Goal: Task Accomplishment & Management: Manage account settings

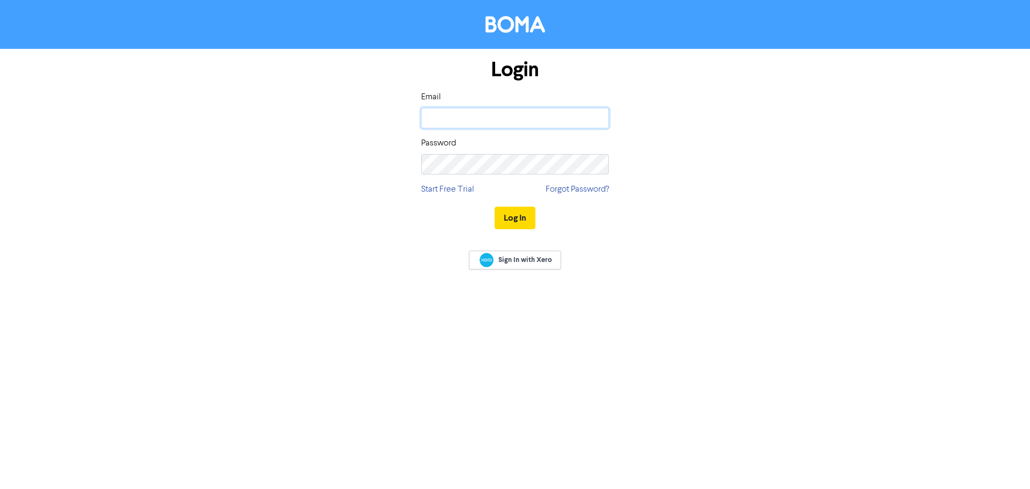
type input "[EMAIL_ADDRESS][DOMAIN_NAME]"
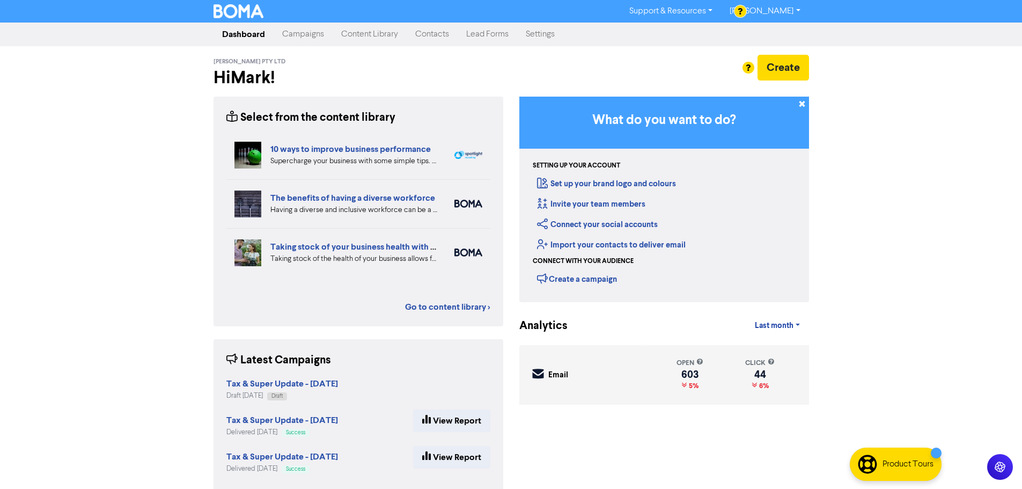
click at [427, 33] on link "Contacts" at bounding box center [432, 34] width 51 height 21
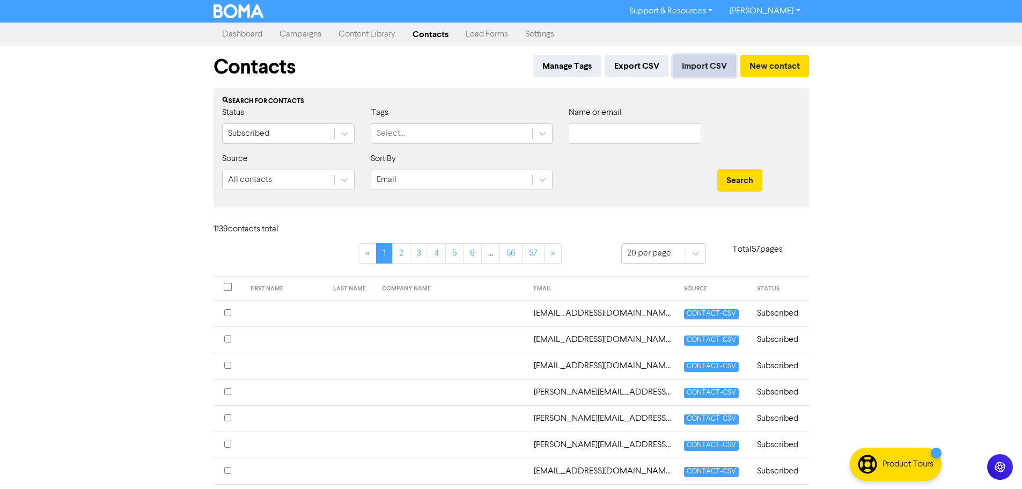
click at [696, 68] on button "Import CSV" at bounding box center [704, 66] width 63 height 23
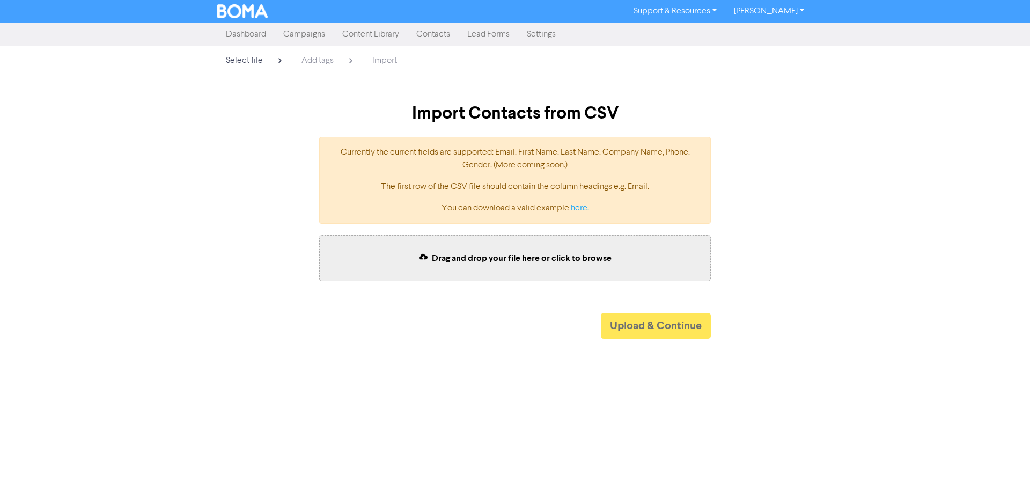
click at [577, 205] on link "here." at bounding box center [580, 208] width 18 height 9
click at [524, 260] on span "Drag and drop your file here or click to browse" at bounding box center [522, 258] width 180 height 11
click at [679, 325] on button "Upload & Continue" at bounding box center [656, 326] width 110 height 26
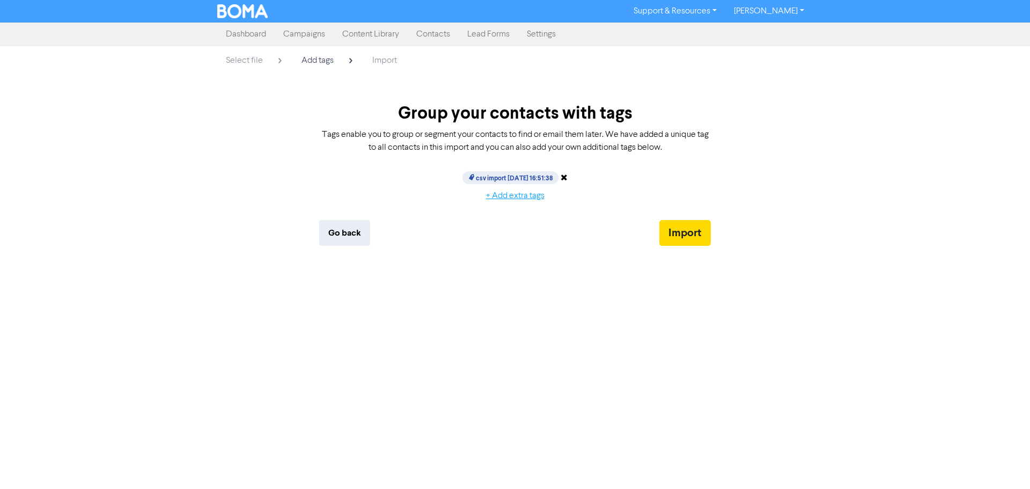
click at [501, 197] on button "+ Add extra tags" at bounding box center [515, 196] width 77 height 23
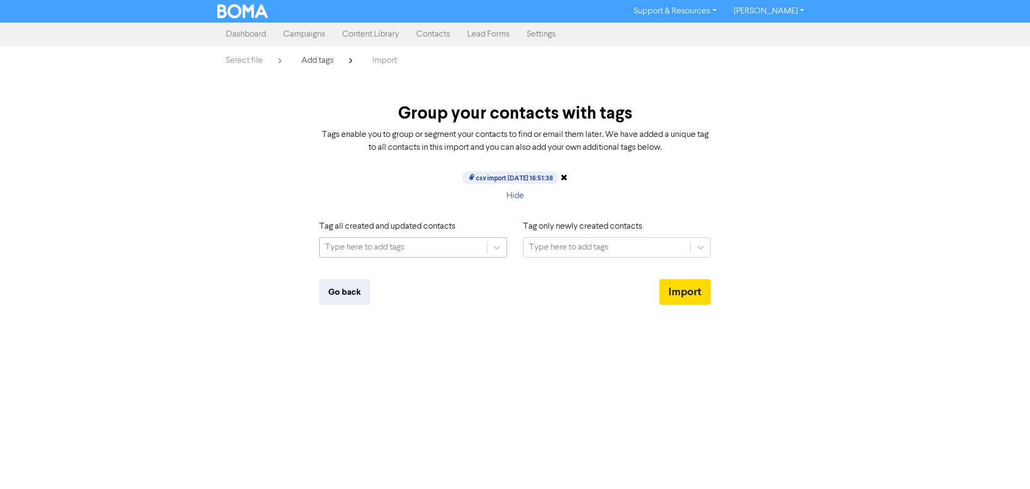
click at [373, 248] on div "Type here to add tags" at bounding box center [364, 247] width 79 height 13
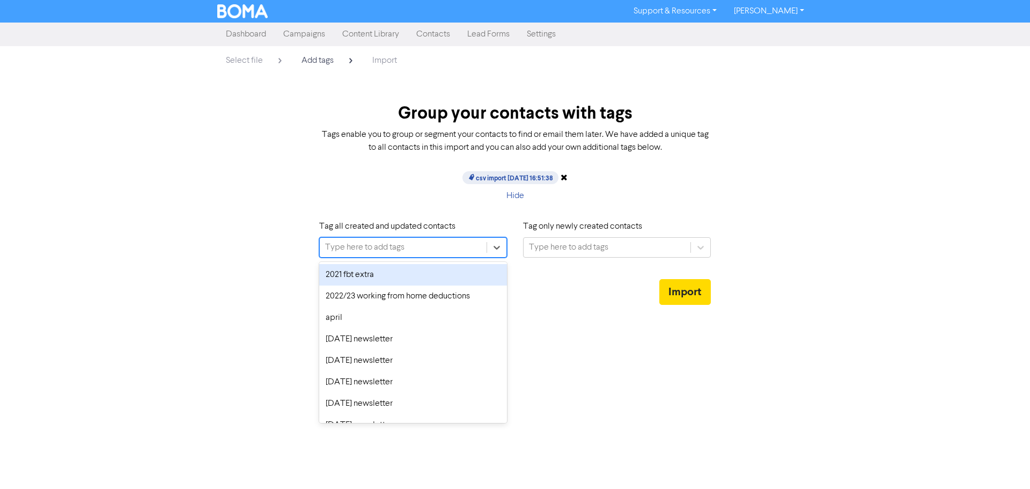
click at [407, 244] on div "Type here to add tags" at bounding box center [403, 247] width 167 height 19
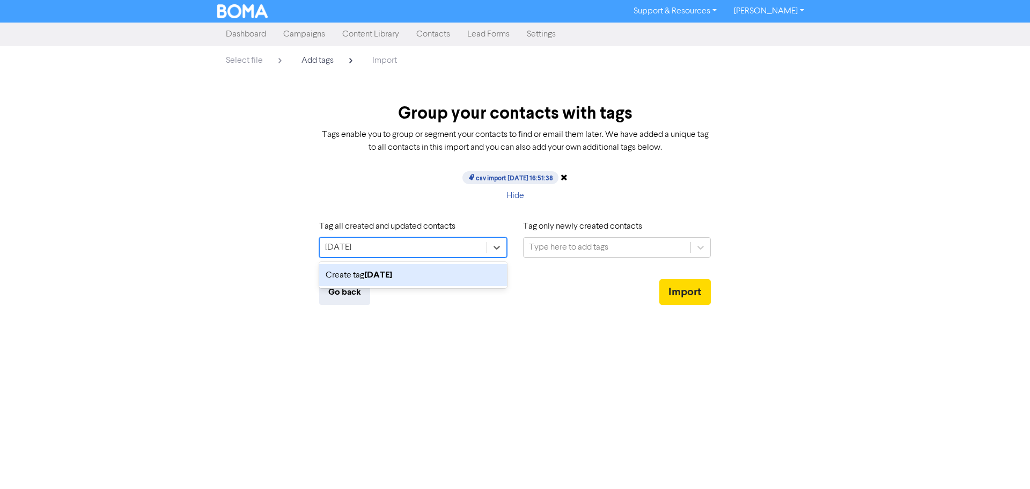
paste input "newsletter"
type input "[DATE] newsletter"
click at [391, 276] on b "[DATE] newsletter" at bounding box center [399, 274] width 71 height 11
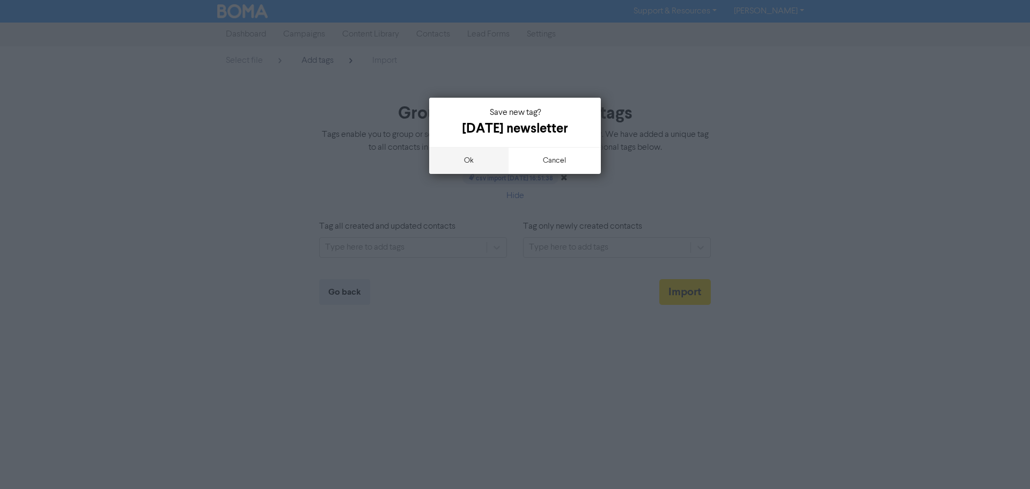
click at [469, 161] on button "ok" at bounding box center [468, 160] width 79 height 27
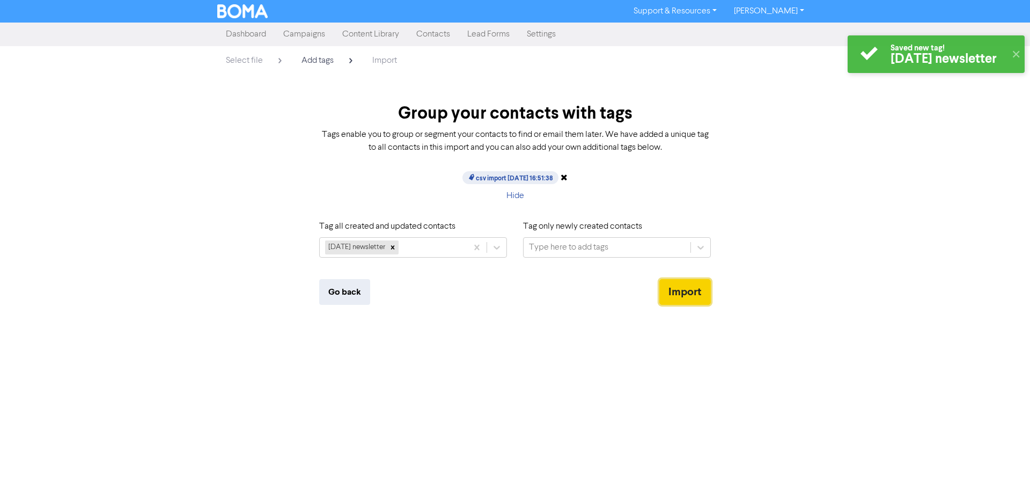
click at [683, 293] on button "Import" at bounding box center [684, 292] width 51 height 26
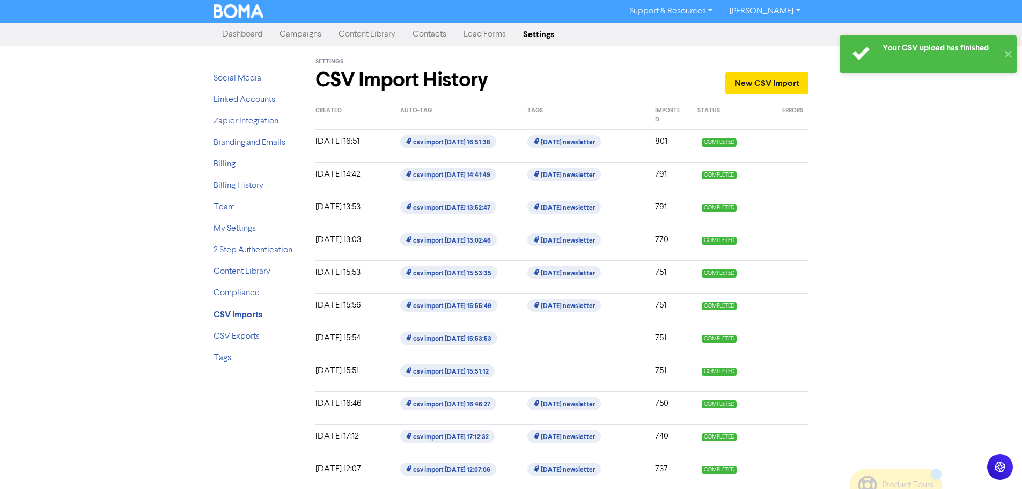
click at [295, 40] on link "Campaigns" at bounding box center [300, 34] width 59 height 21
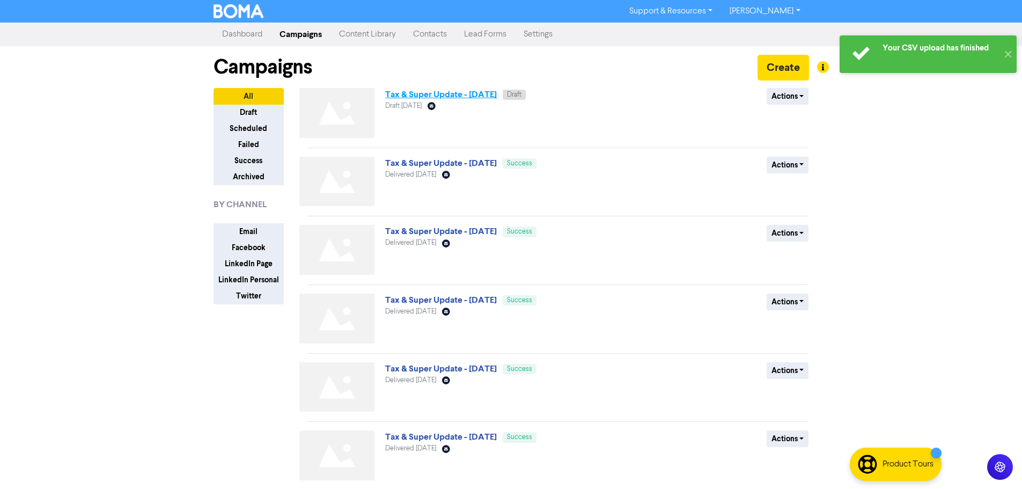
click at [424, 100] on link "Tax & Super Update - [DATE]" at bounding box center [441, 94] width 112 height 11
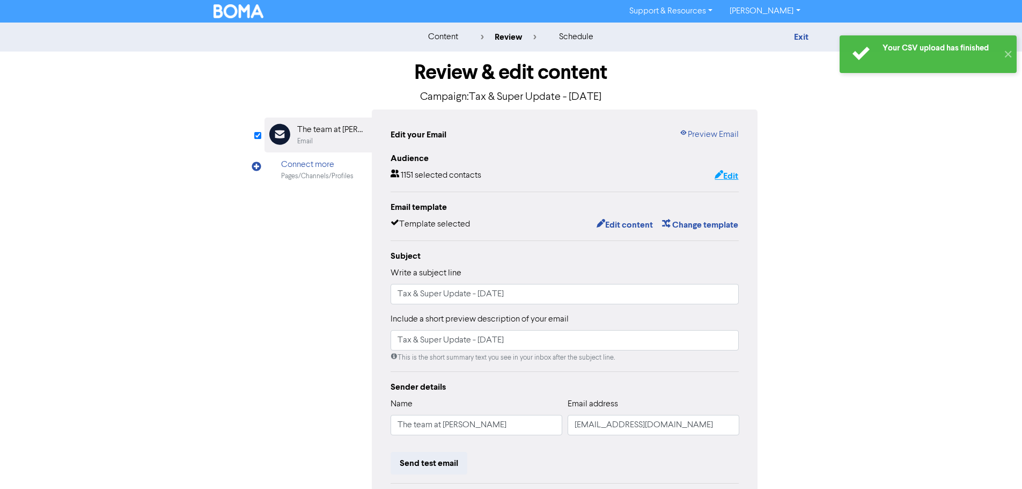
click at [727, 174] on button "Edit" at bounding box center [726, 176] width 25 height 14
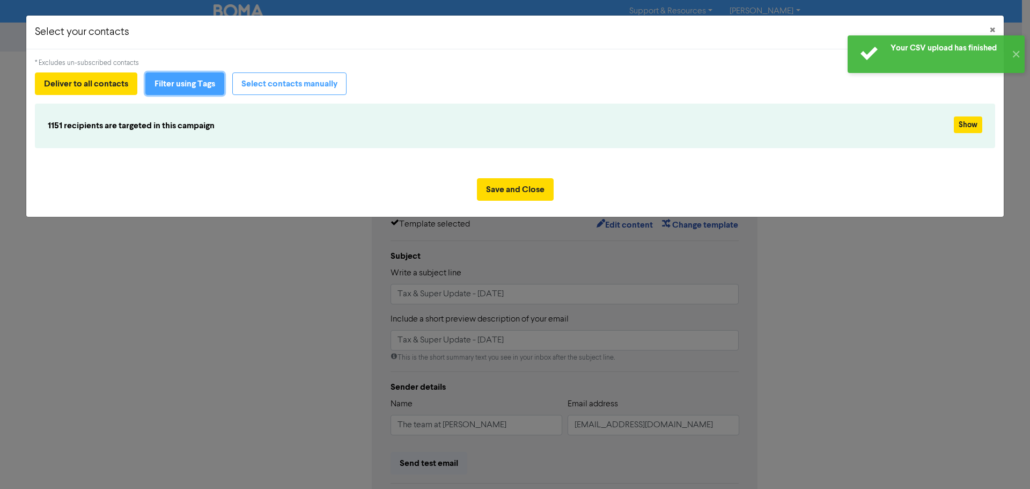
click at [176, 86] on button "Filter using Tags" at bounding box center [184, 83] width 79 height 23
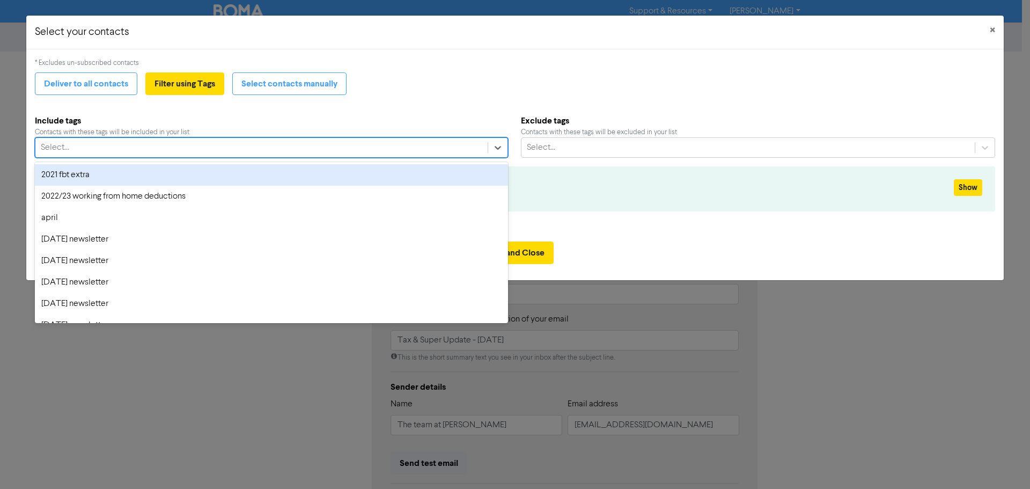
click at [155, 146] on div "Select..." at bounding box center [261, 147] width 452 height 19
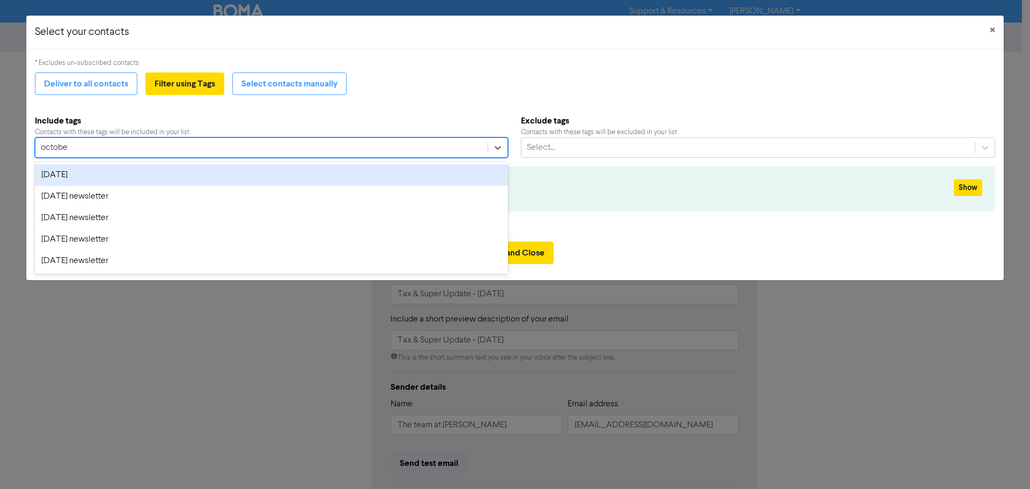
type input "october"
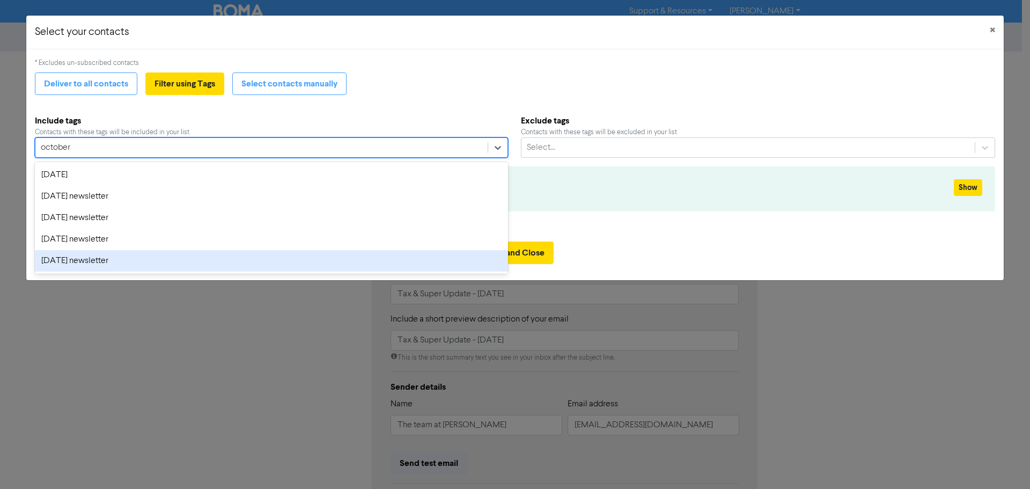
click at [113, 256] on div "[DATE] newsletter" at bounding box center [271, 260] width 473 height 21
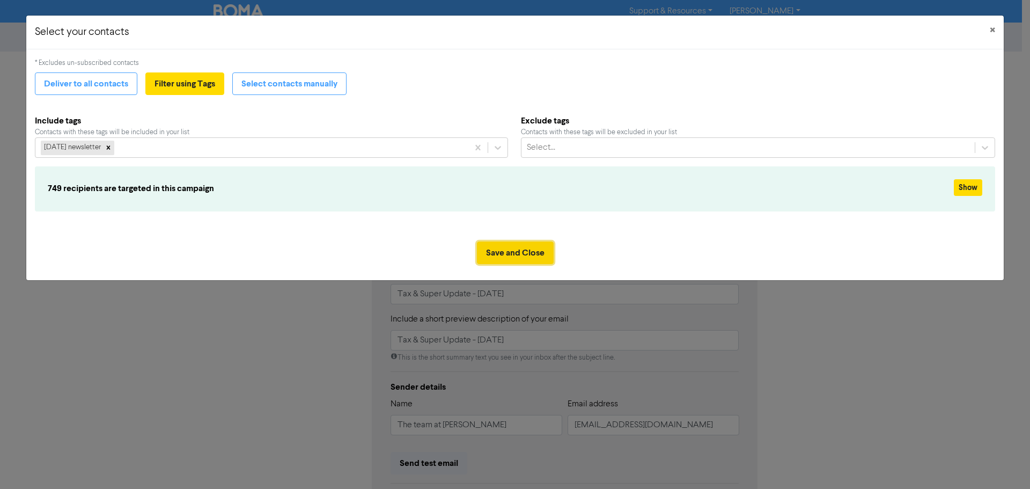
drag, startPoint x: 505, startPoint y: 248, endPoint x: 442, endPoint y: 264, distance: 65.2
click at [505, 248] on button "Save and Close" at bounding box center [515, 252] width 77 height 23
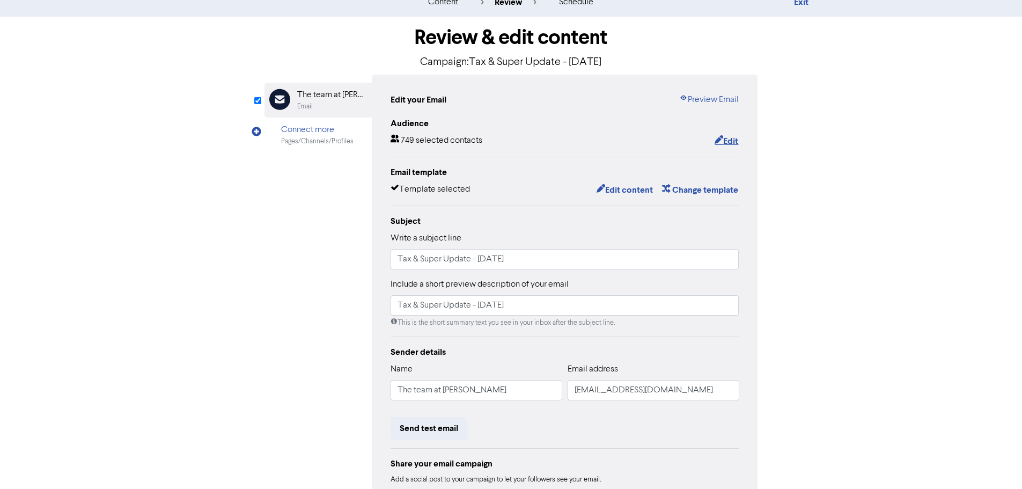
scroll to position [126, 0]
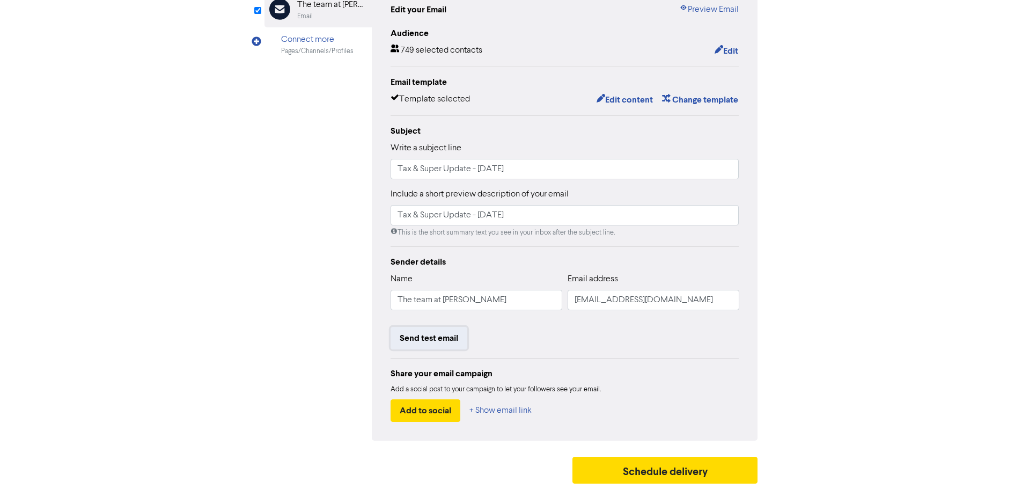
drag, startPoint x: 427, startPoint y: 332, endPoint x: 248, endPoint y: 320, distance: 179.1
click at [251, 325] on div "Review & edit content Campaign: Tax & Super Update - [DATE] Email Created with …" at bounding box center [511, 208] width 612 height 562
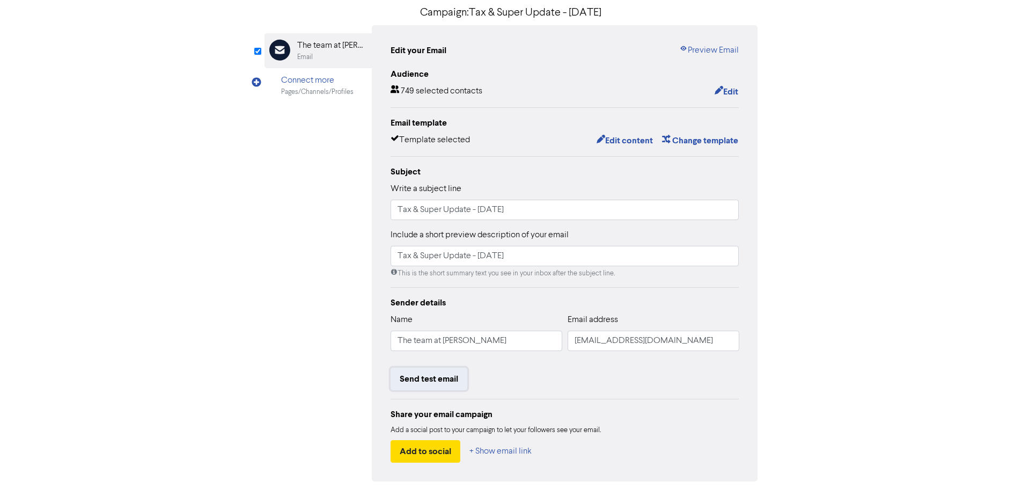
scroll to position [0, 0]
